Goal: Task Accomplishment & Management: Use online tool/utility

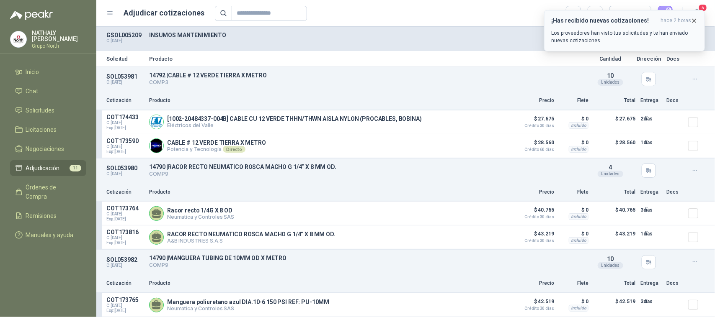
click at [694, 21] on icon "button" at bounding box center [693, 20] width 7 height 7
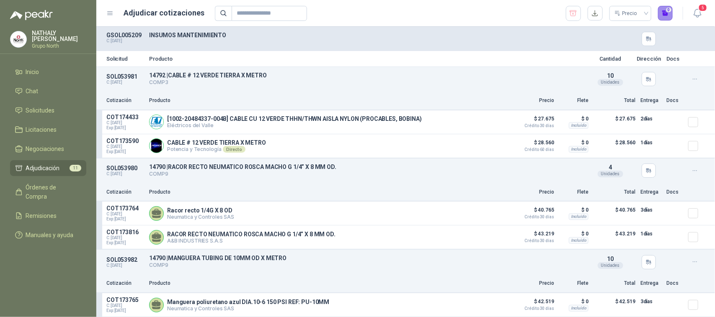
click at [664, 13] on button "0" at bounding box center [665, 13] width 15 height 15
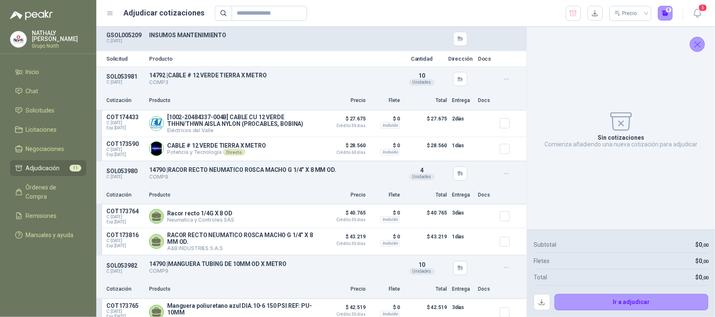
click at [698, 42] on icon "Cerrar" at bounding box center [697, 44] width 10 height 10
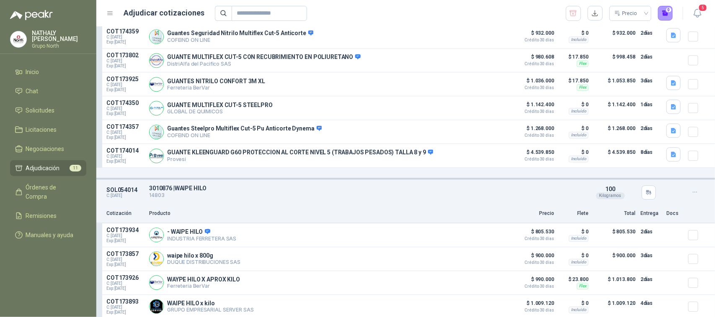
scroll to position [994, 0]
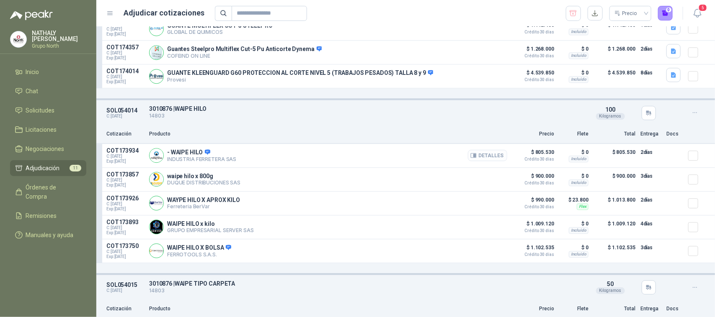
click at [473, 157] on icon "button" at bounding box center [474, 155] width 2 height 3
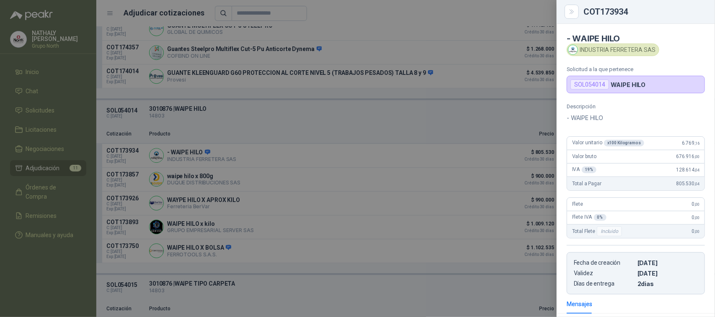
scroll to position [0, 0]
click at [567, 8] on button "Close" at bounding box center [571, 12] width 14 height 14
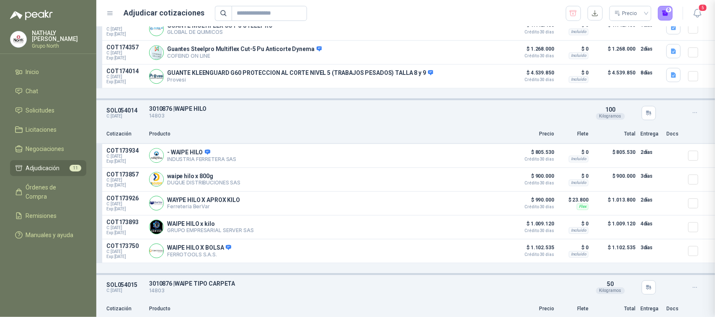
scroll to position [120, 0]
click at [668, 15] on button "1" at bounding box center [665, 13] width 15 height 15
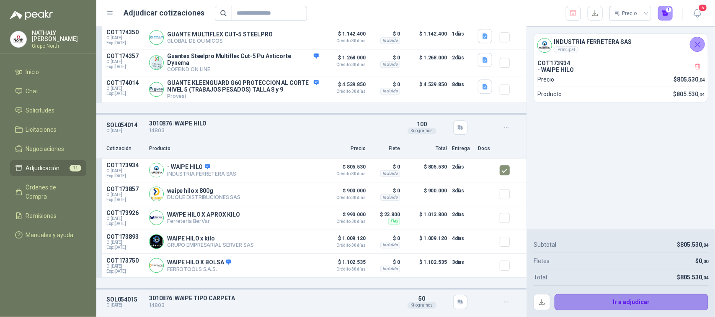
click at [635, 307] on button "Ir a adjudicar" at bounding box center [631, 302] width 154 height 17
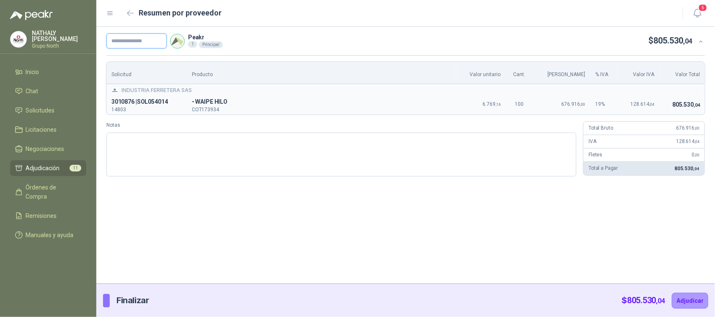
click at [143, 39] on input "text" at bounding box center [136, 40] width 60 height 15
paste input "*****"
type input "*****"
click at [691, 296] on button "Adjudicar" at bounding box center [689, 301] width 36 height 16
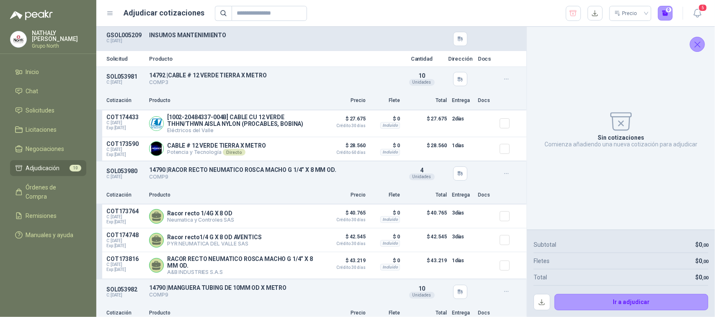
click at [698, 48] on icon "Cerrar" at bounding box center [697, 44] width 10 height 10
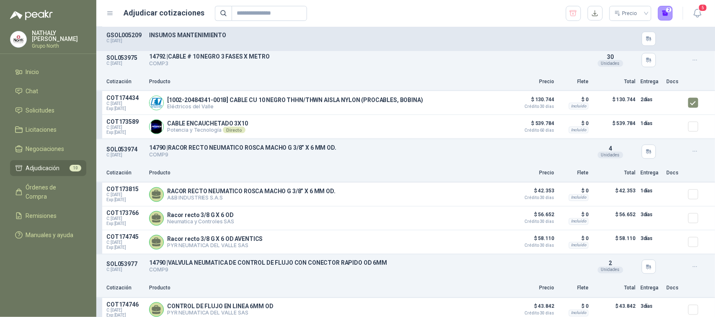
scroll to position [576, 0]
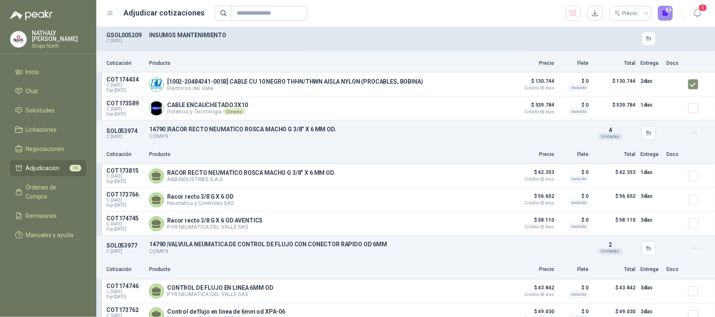
click at [668, 13] on button "2" at bounding box center [665, 13] width 15 height 15
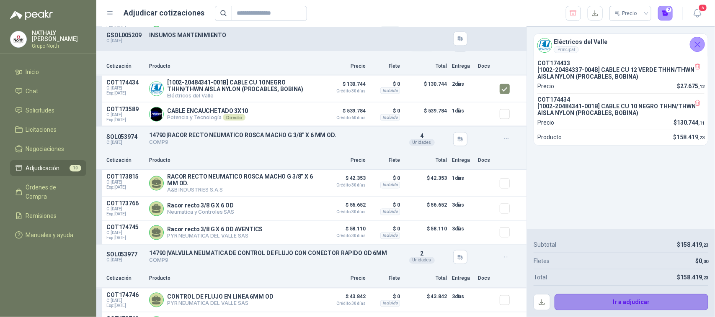
click at [645, 301] on button "Ir a adjudicar" at bounding box center [631, 302] width 154 height 17
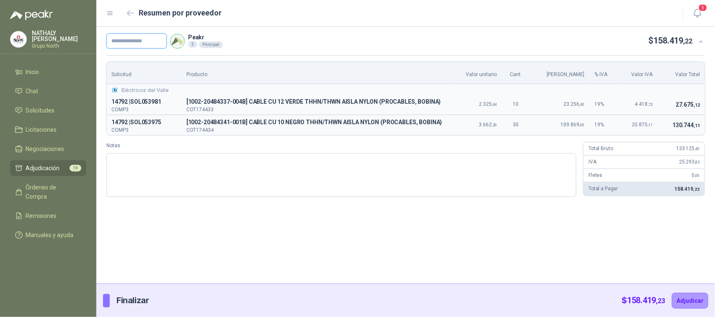
click at [145, 40] on input "text" at bounding box center [136, 40] width 60 height 15
paste input "*****"
type input "*****"
click at [695, 296] on button "Adjudicar" at bounding box center [689, 301] width 36 height 16
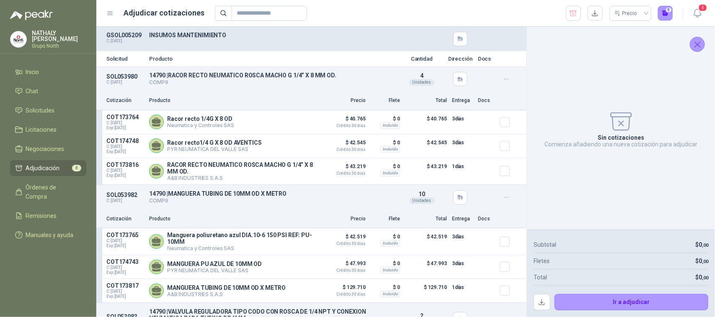
click at [698, 44] on icon "Cerrar" at bounding box center [697, 44] width 5 height 5
